Goal: Information Seeking & Learning: Learn about a topic

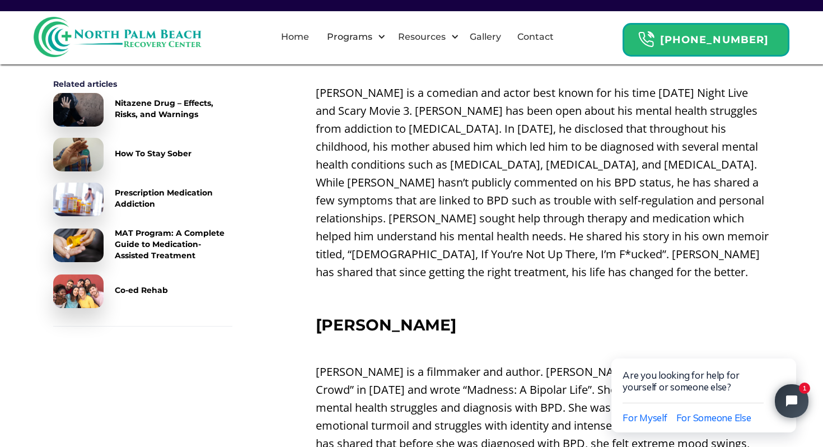
scroll to position [1557, 0]
drag, startPoint x: 402, startPoint y: 332, endPoint x: 244, endPoint y: 308, distance: 159.8
copy strong "[PERSON_NAME]"
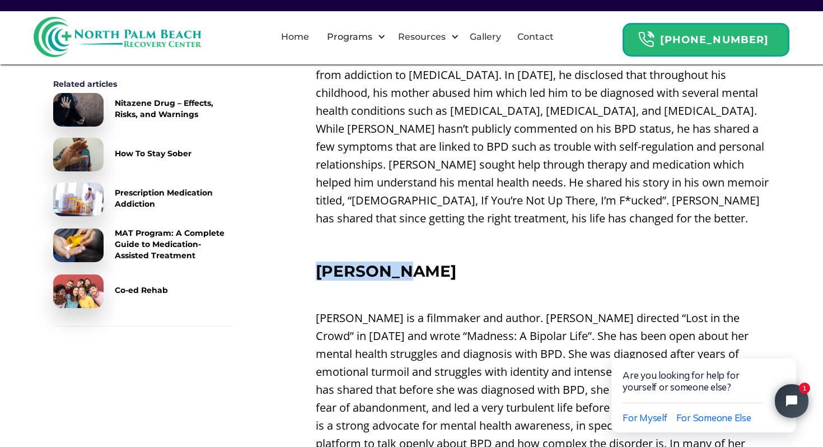
scroll to position [1827, 0]
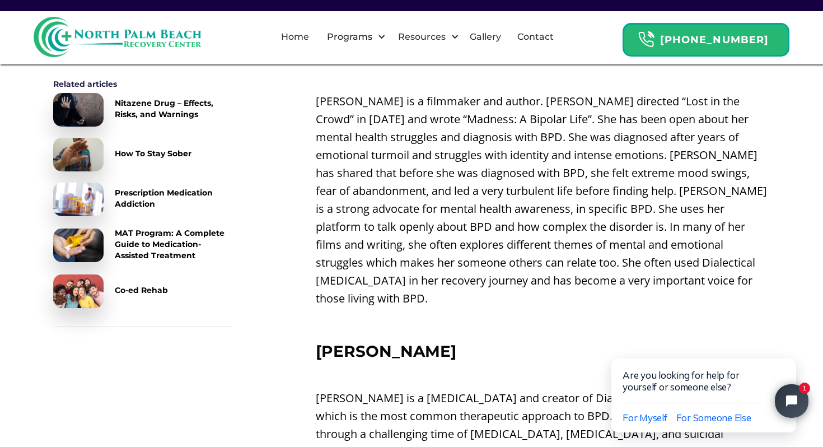
drag, startPoint x: 365, startPoint y: 338, endPoint x: 152, endPoint y: 321, distance: 212.9
copy div "Loremipsum Dolorsitame Consecte ad el seddoei tempo INC utlabore etdo-magnaaliq…"
click at [390, 342] on strong "[PERSON_NAME]" at bounding box center [386, 351] width 141 height 19
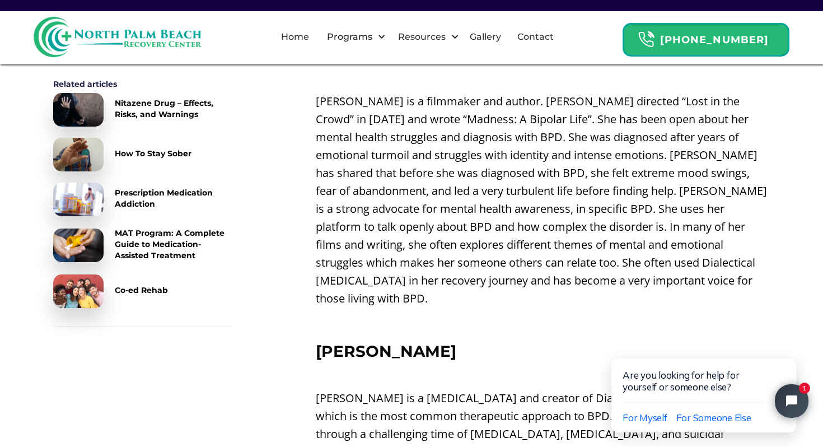
click at [390, 342] on strong "[PERSON_NAME]" at bounding box center [386, 351] width 141 height 19
copy strong "[PERSON_NAME]"
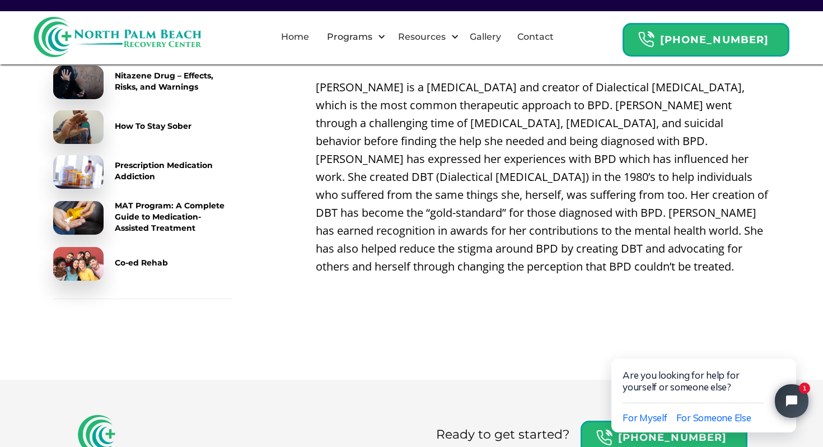
scroll to position [2096, 0]
